Goal: Navigation & Orientation: Find specific page/section

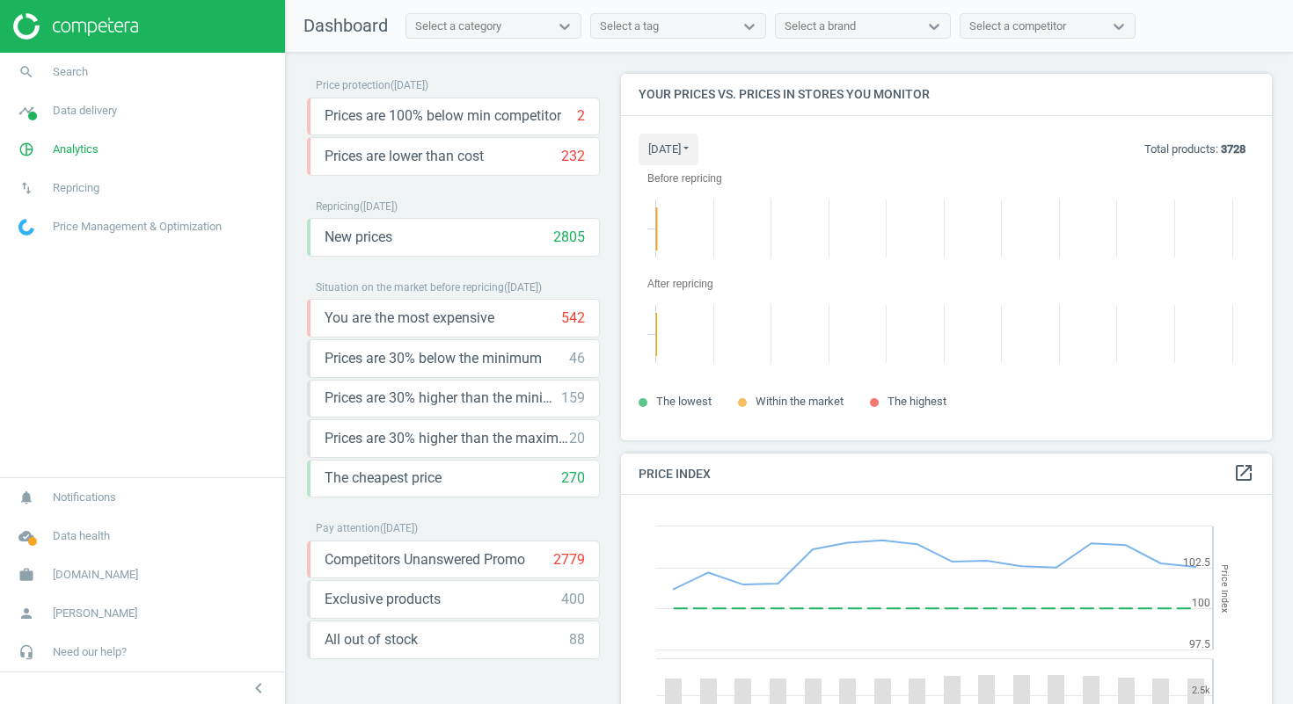
scroll to position [394, 665]
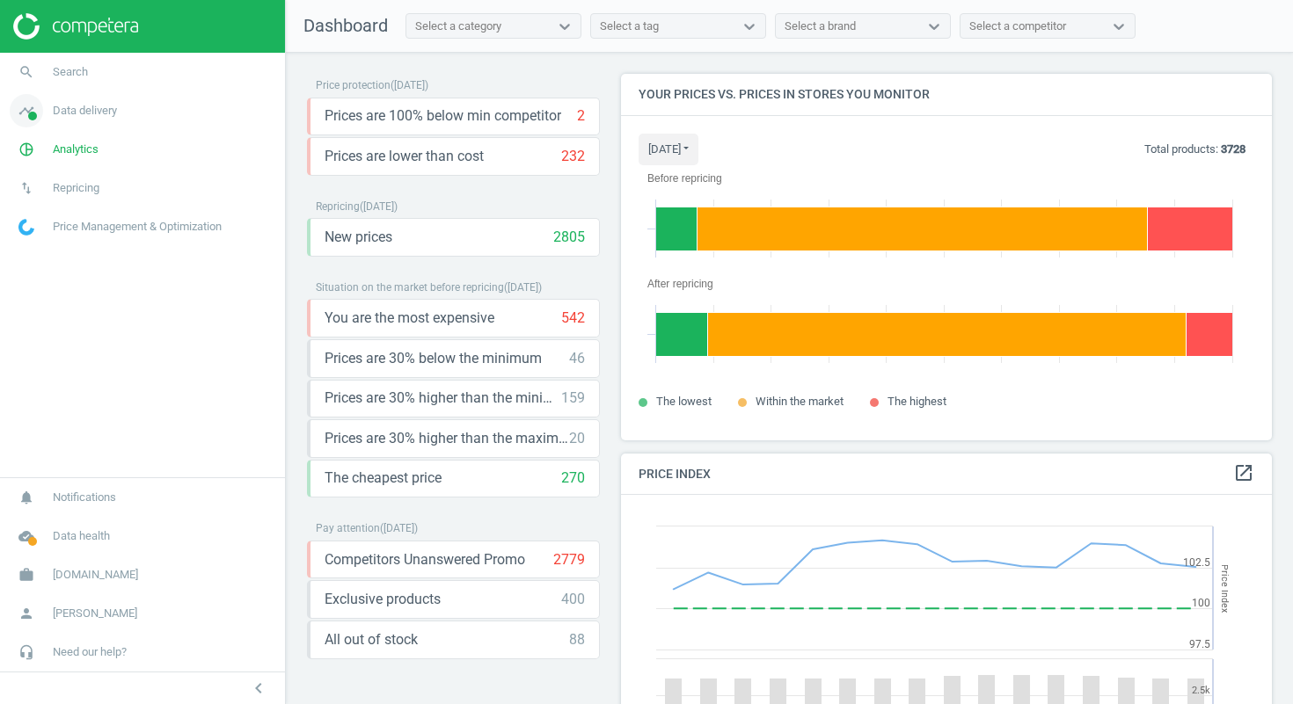
click at [104, 117] on span "Data delivery" at bounding box center [85, 111] width 64 height 16
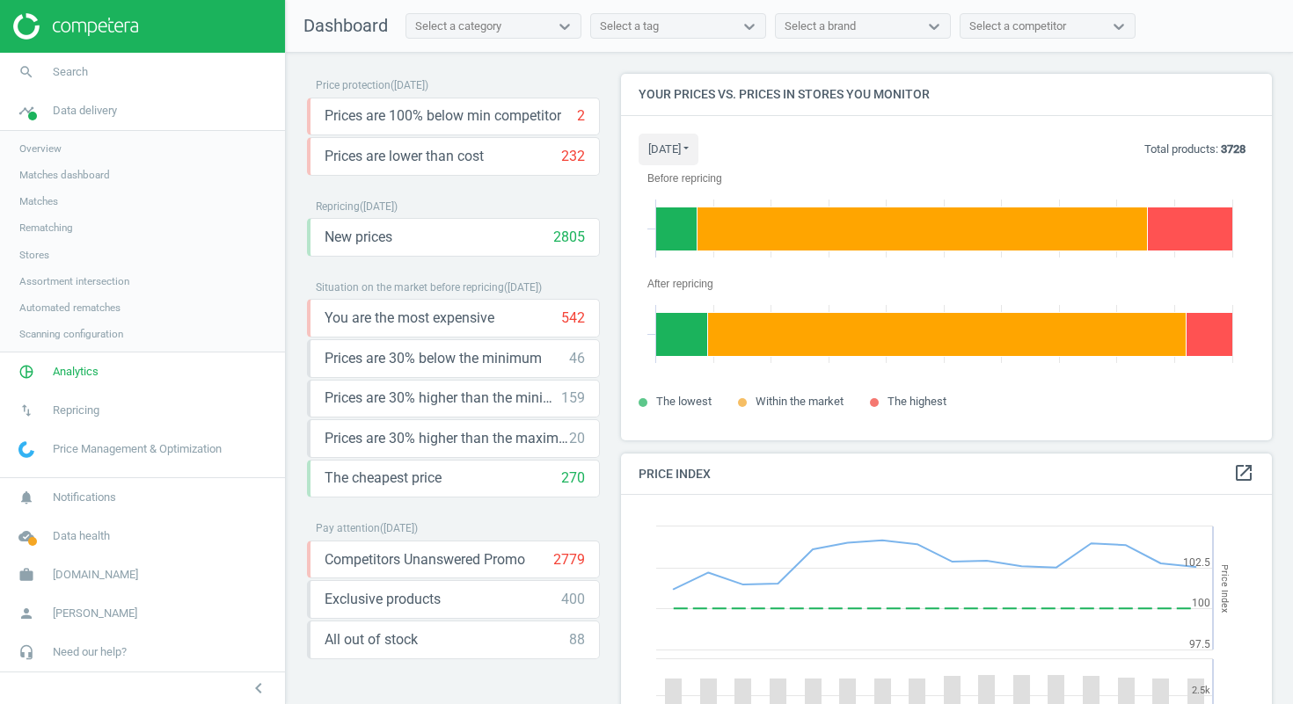
click at [56, 147] on span "Overview" at bounding box center [40, 149] width 42 height 14
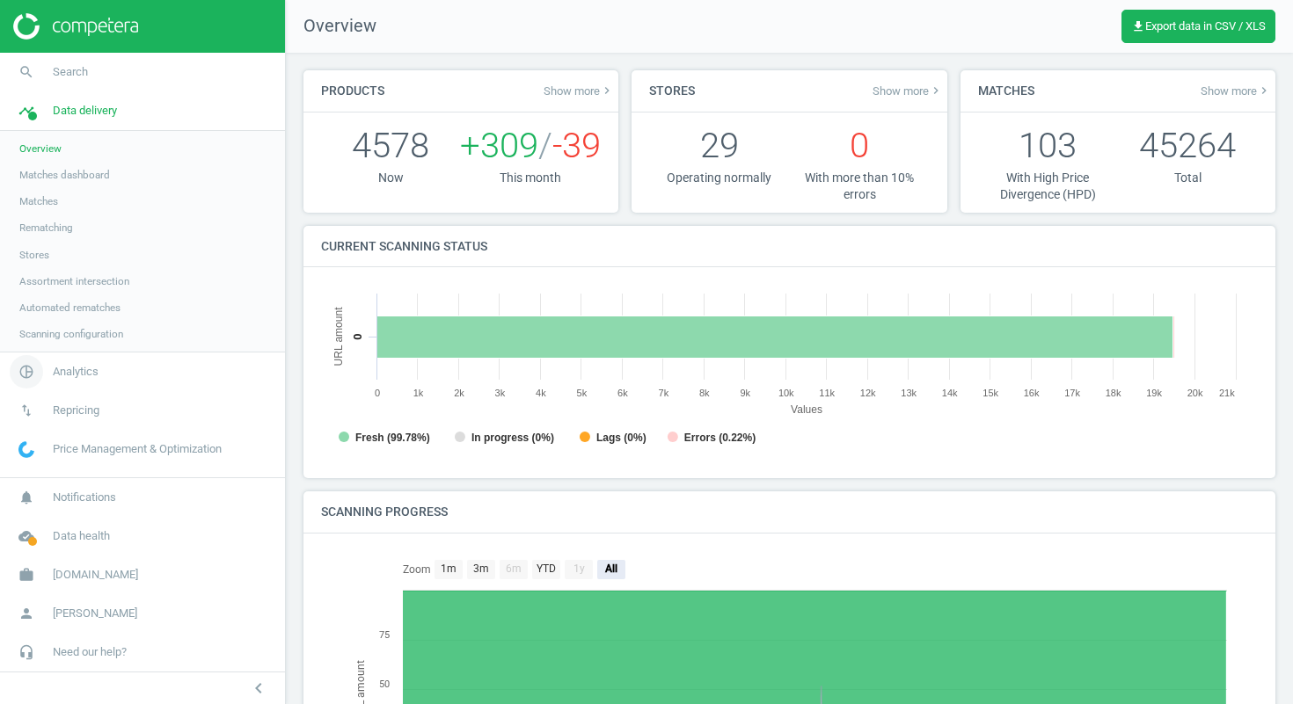
click at [95, 375] on span "Analytics" at bounding box center [76, 372] width 46 height 16
click at [56, 191] on span "Overview" at bounding box center [40, 187] width 42 height 14
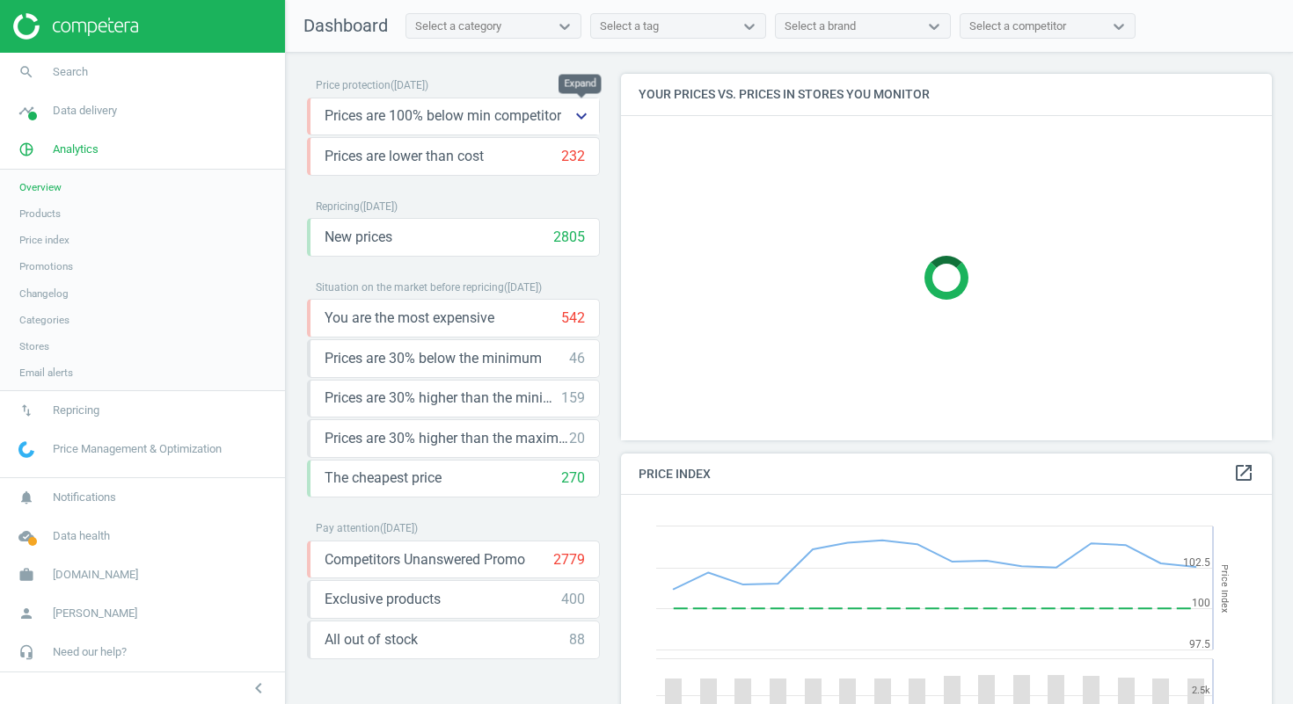
click at [586, 117] on icon "keyboard_arrow_down" at bounding box center [581, 116] width 21 height 21
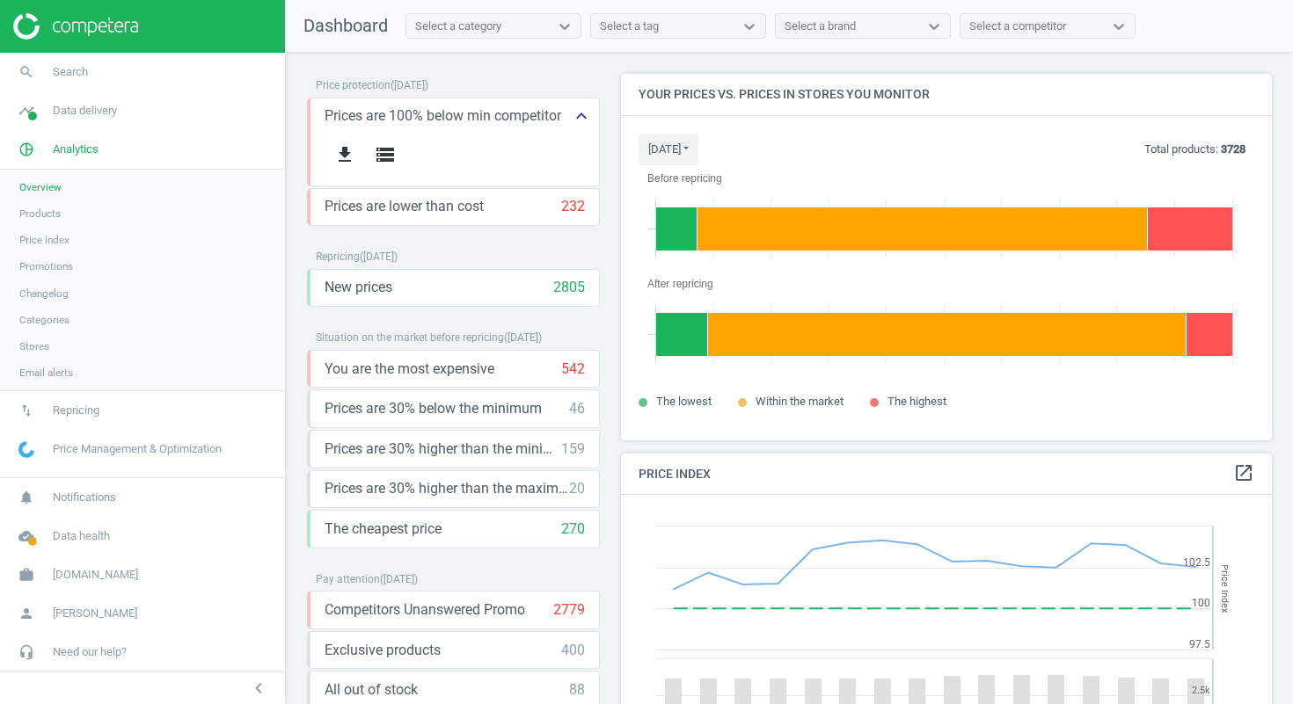
click at [586, 119] on icon "keyboard_arrow_up" at bounding box center [581, 116] width 21 height 21
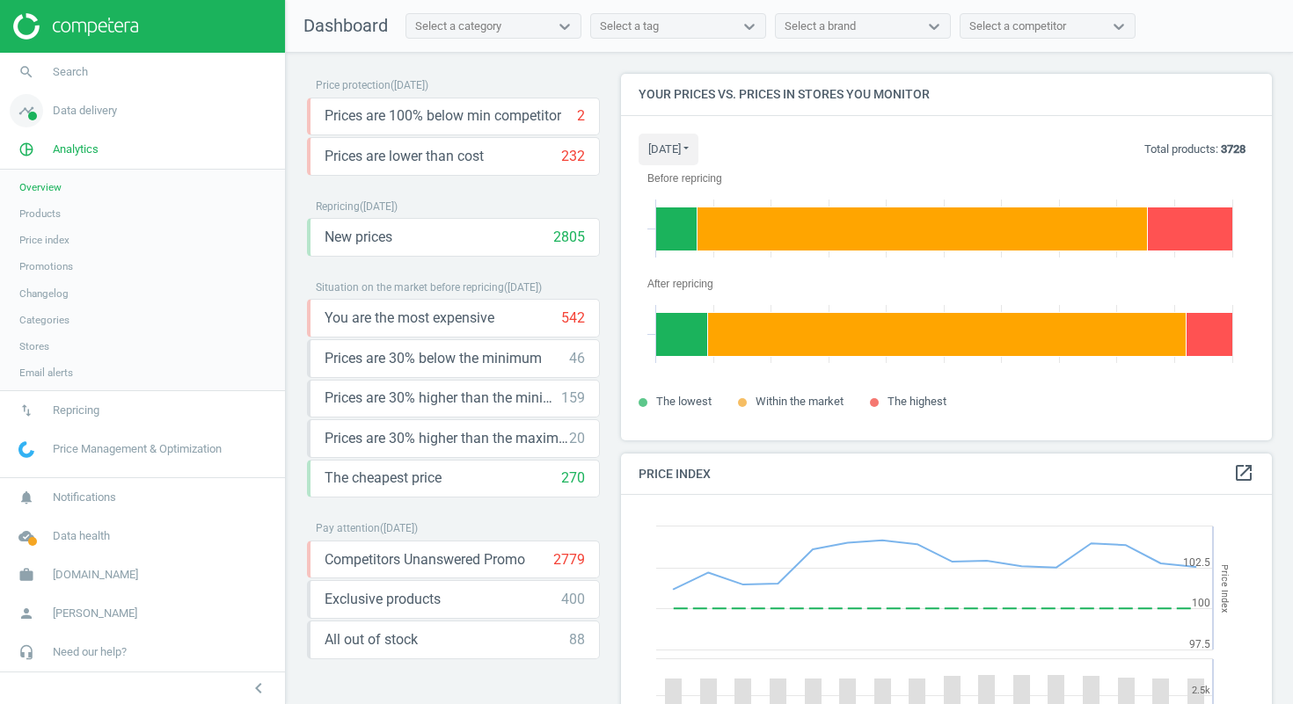
click at [90, 112] on span "Data delivery" at bounding box center [85, 111] width 64 height 16
click at [102, 536] on span "Data health" at bounding box center [81, 536] width 57 height 16
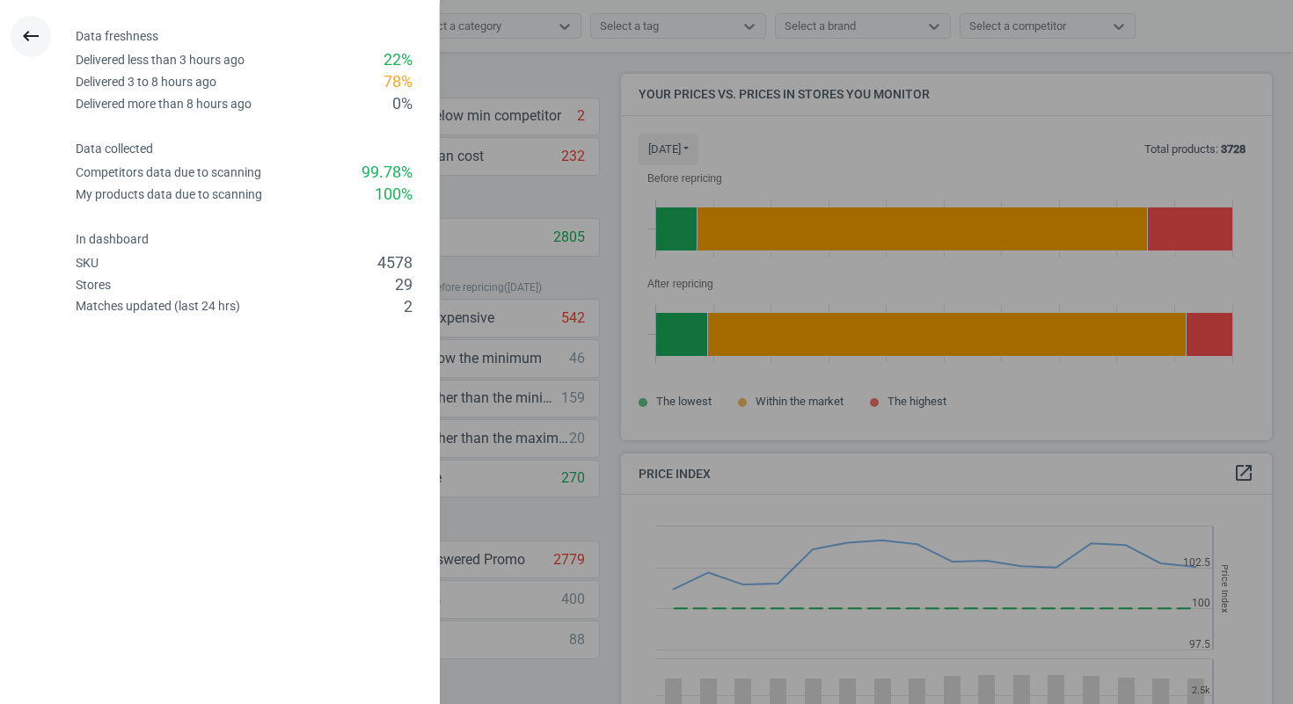
click at [35, 36] on icon "keyboard_backspace" at bounding box center [30, 36] width 21 height 21
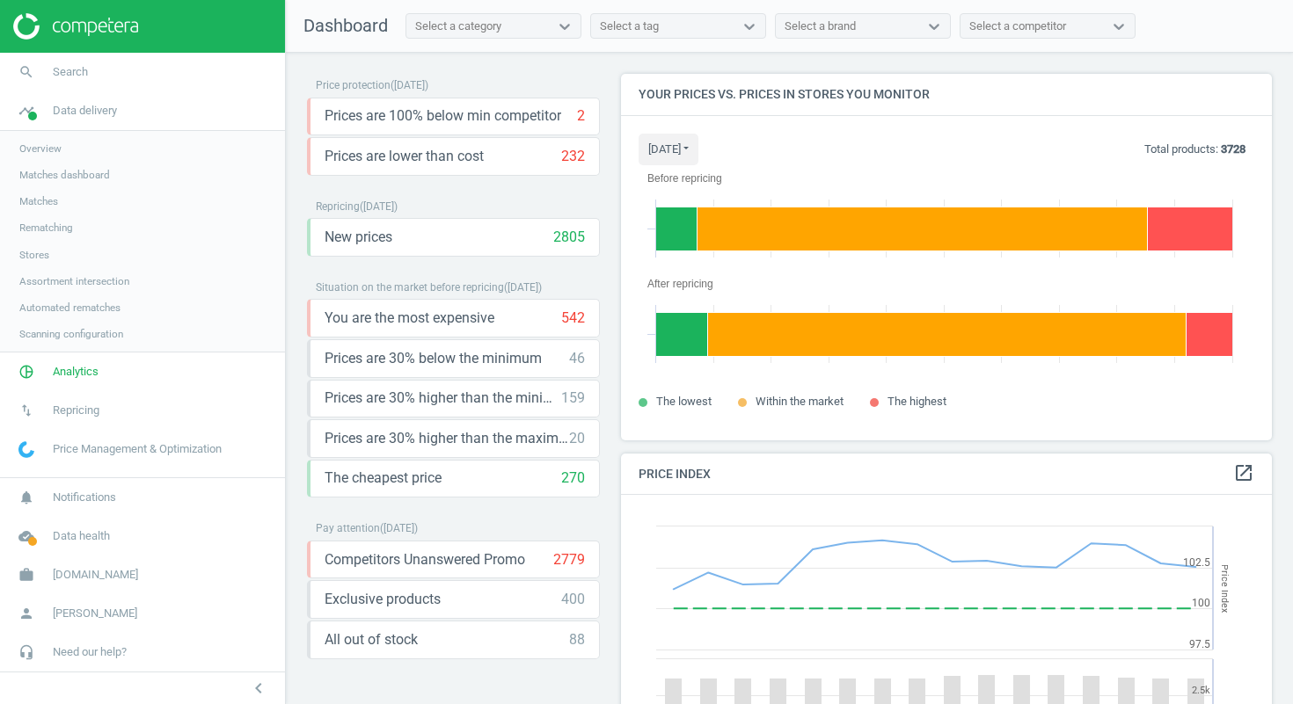
click at [203, 449] on span "Price Management & Optimization" at bounding box center [137, 449] width 169 height 16
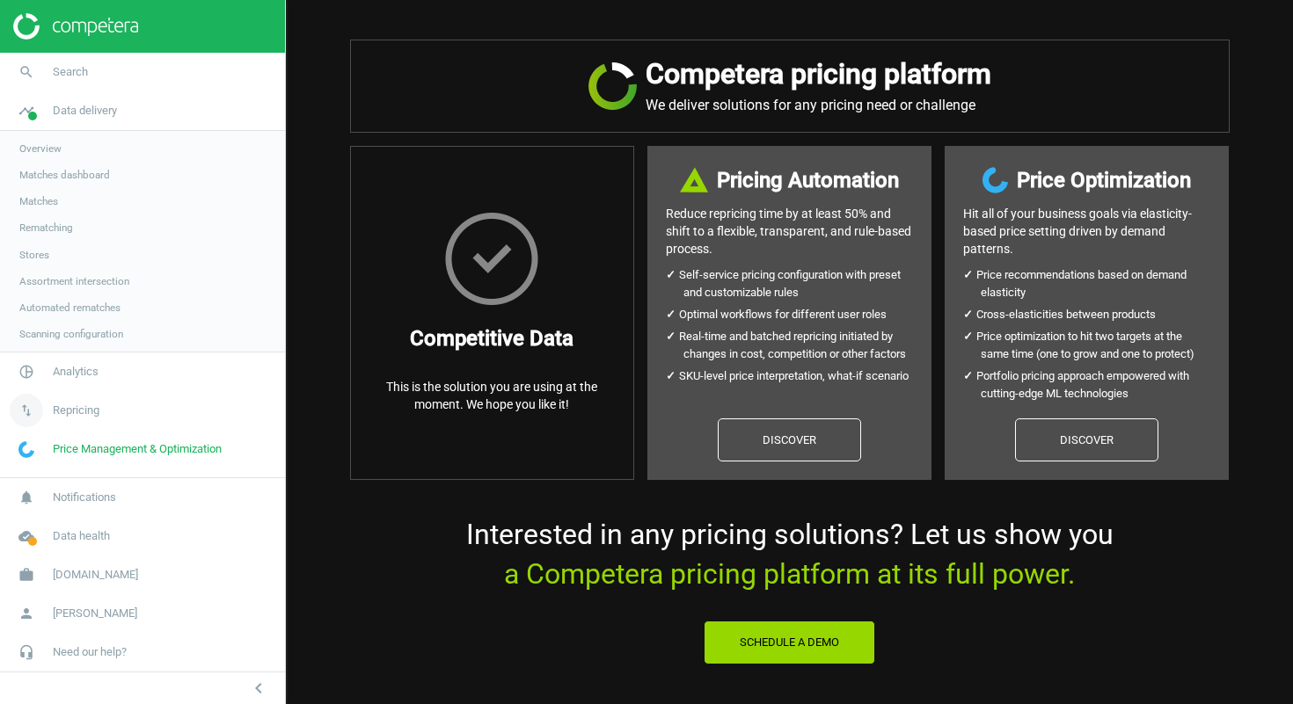
click at [74, 412] on span "Repricing" at bounding box center [76, 411] width 47 height 16
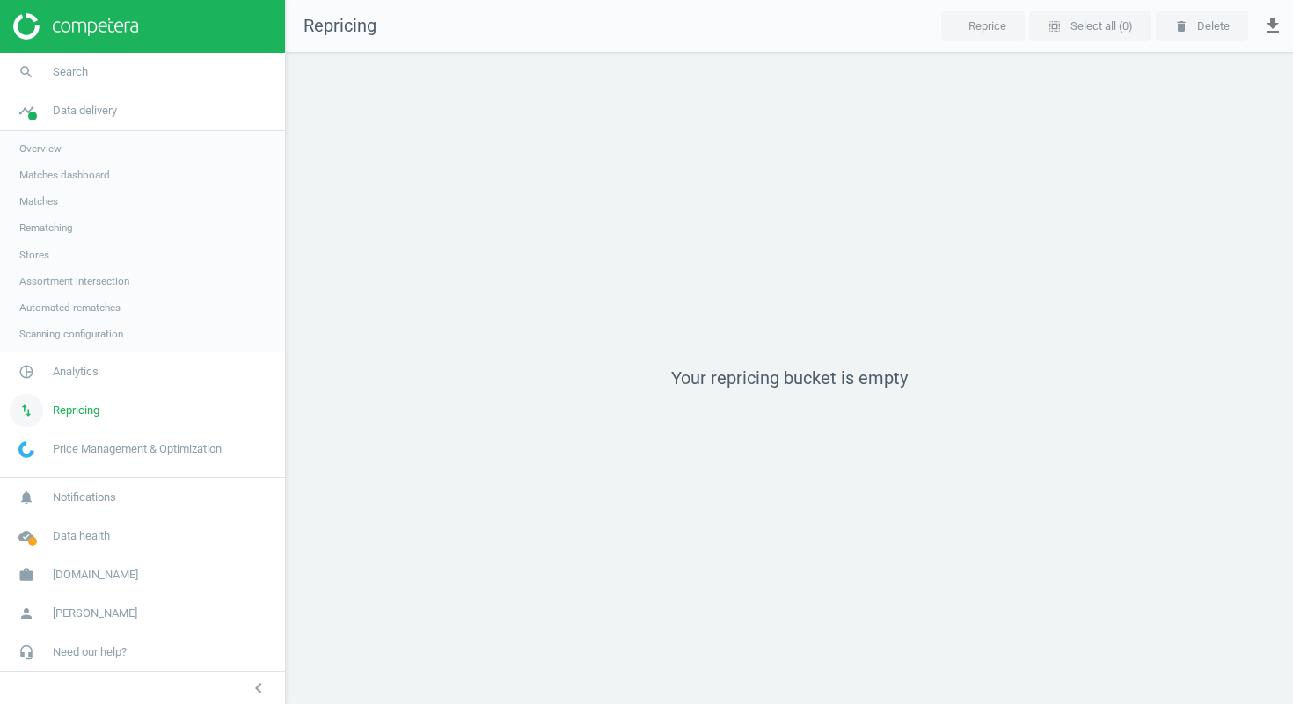
scroll to position [679, 1034]
click at [51, 378] on span "pie_chart_outlined" at bounding box center [26, 372] width 53 height 39
click at [61, 378] on link "Email alerts" at bounding box center [142, 373] width 285 height 26
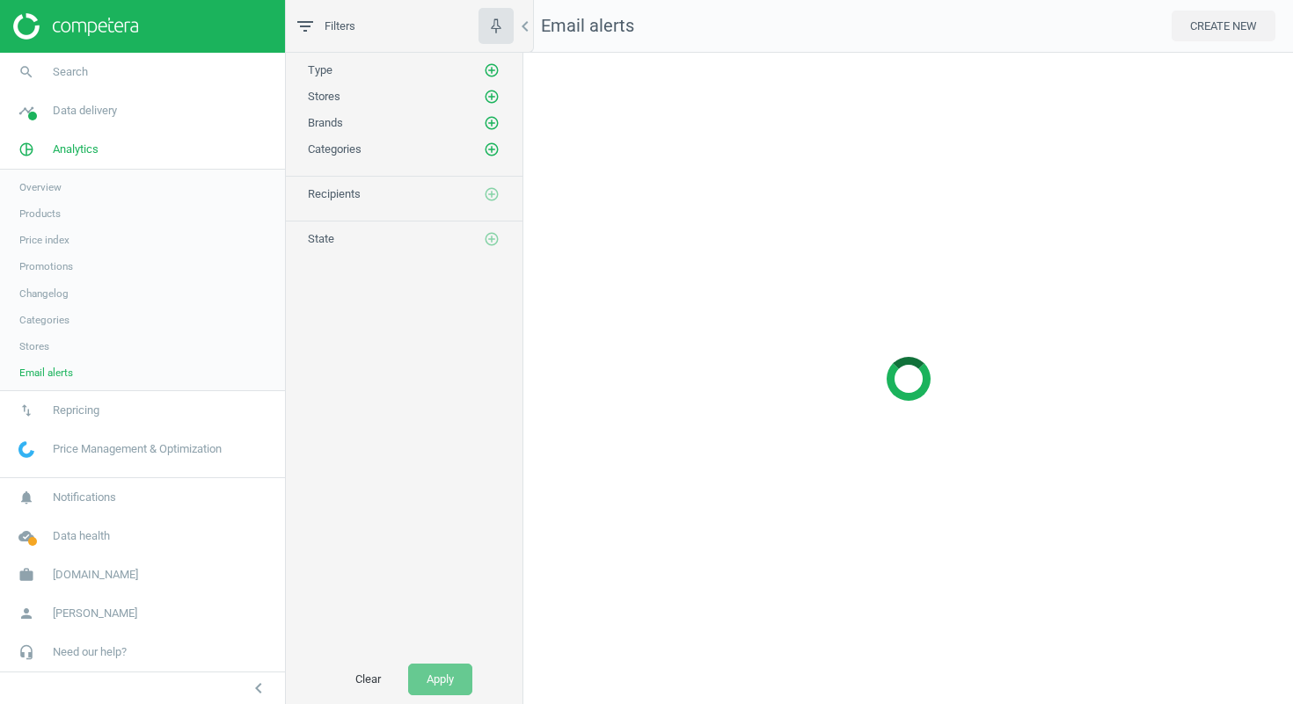
scroll to position [679, 797]
